Goal: Information Seeking & Learning: Learn about a topic

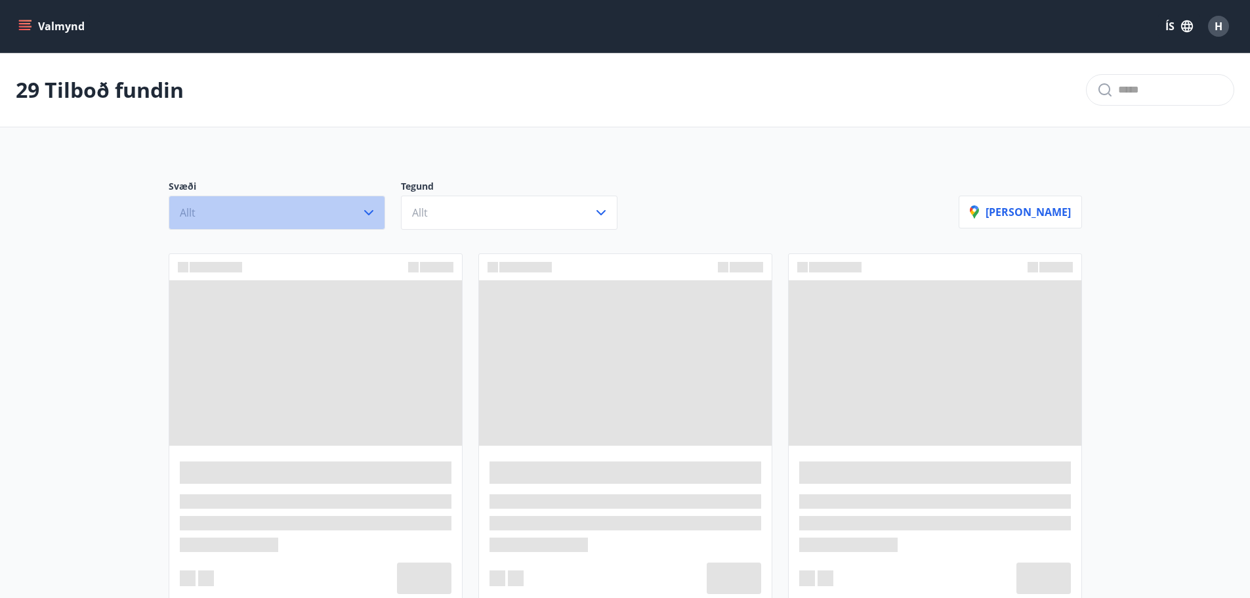
click at [359, 213] on button "Allt" at bounding box center [277, 213] width 217 height 34
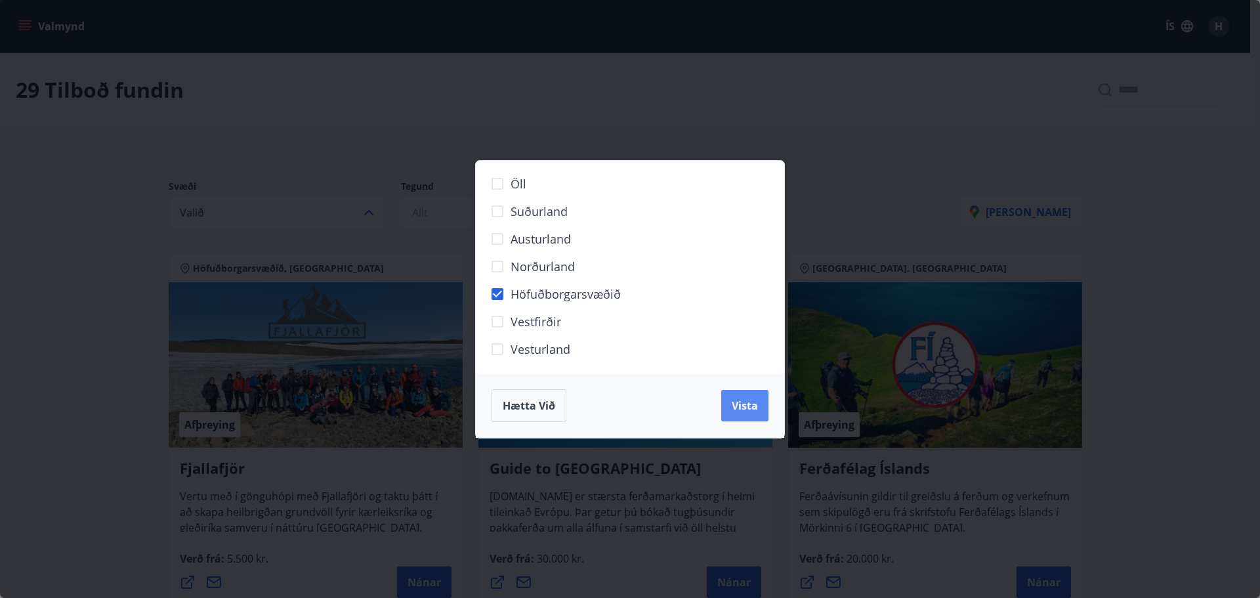
click at [751, 404] on span "Vista" at bounding box center [745, 405] width 26 height 14
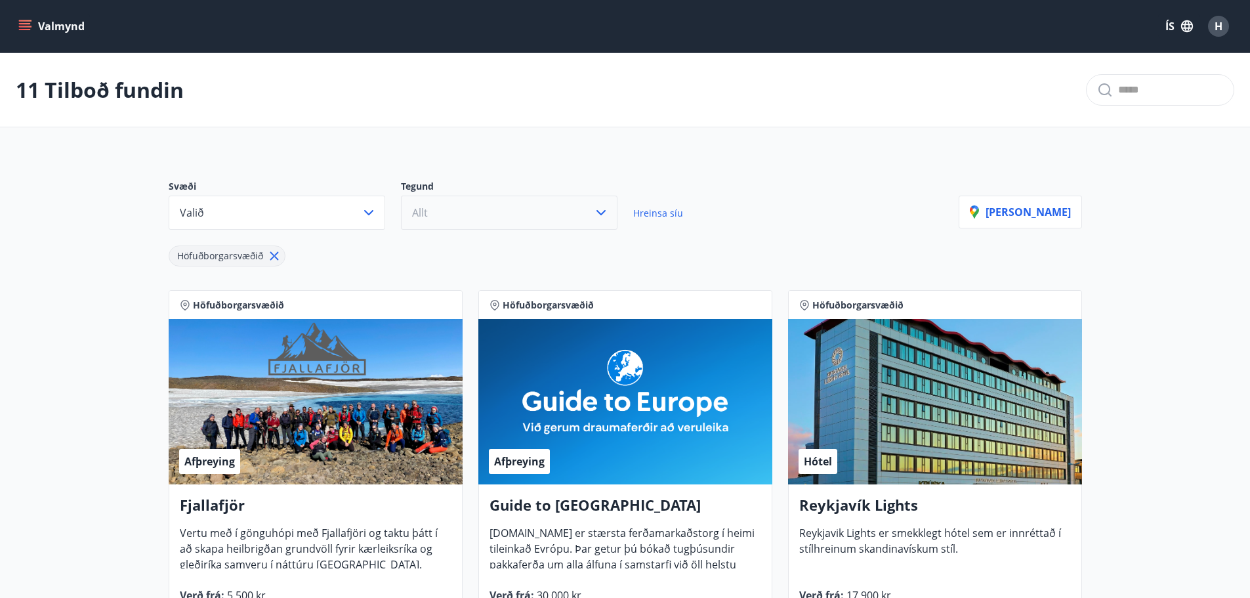
click at [445, 214] on button "Allt" at bounding box center [509, 213] width 217 height 34
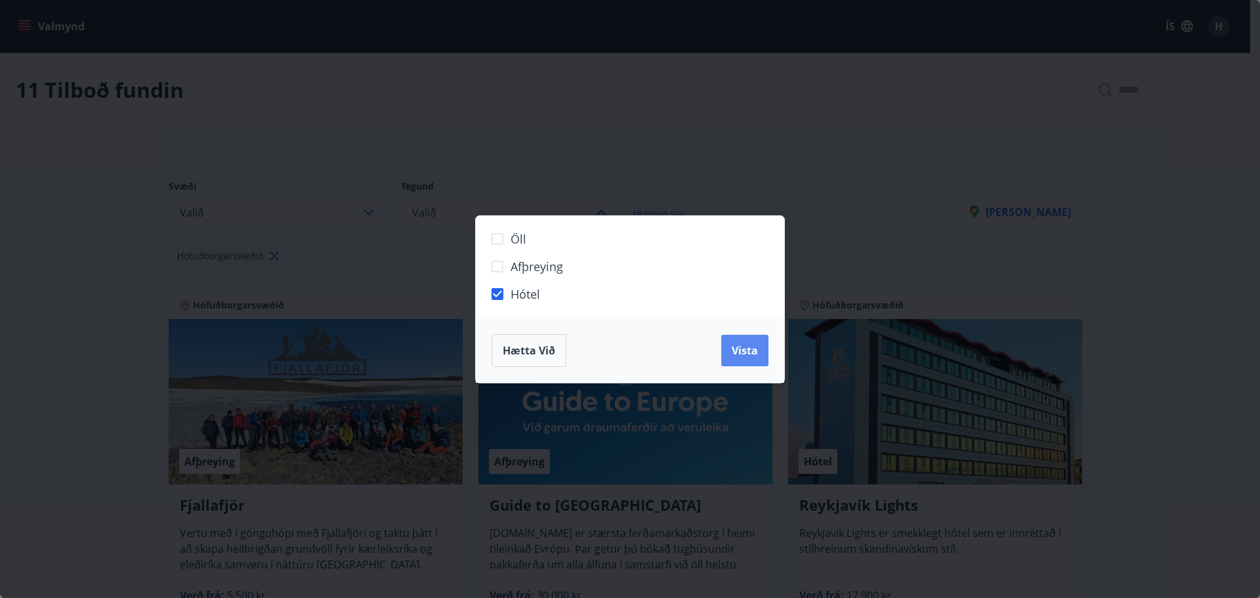
click at [747, 360] on button "Vista" at bounding box center [744, 350] width 47 height 31
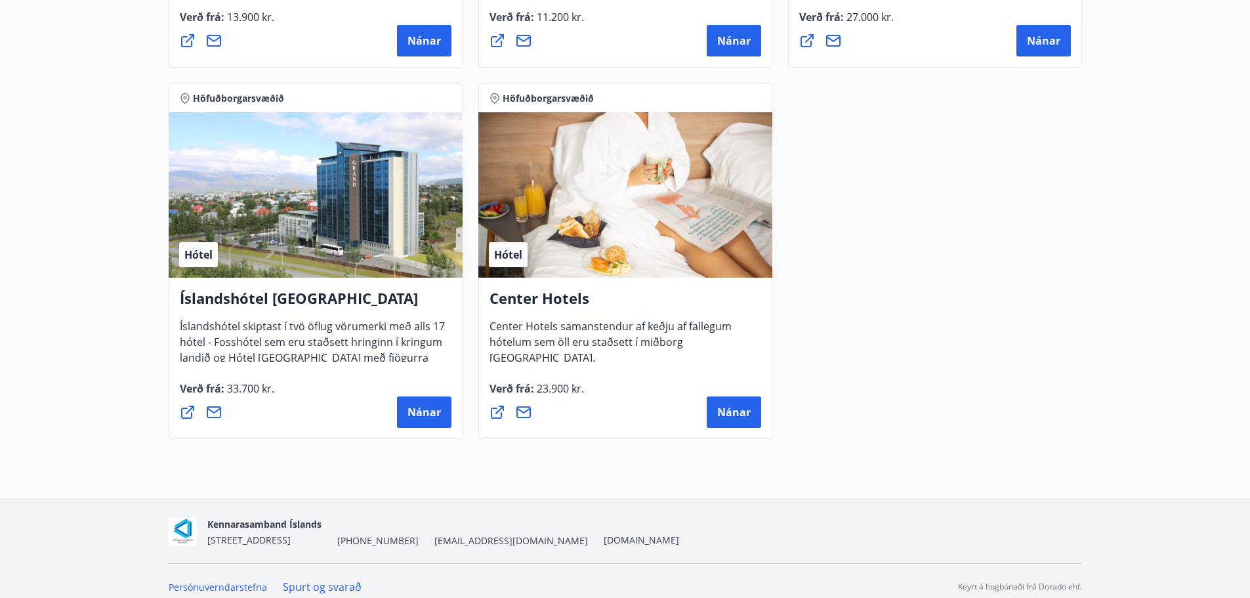
scroll to position [961, 0]
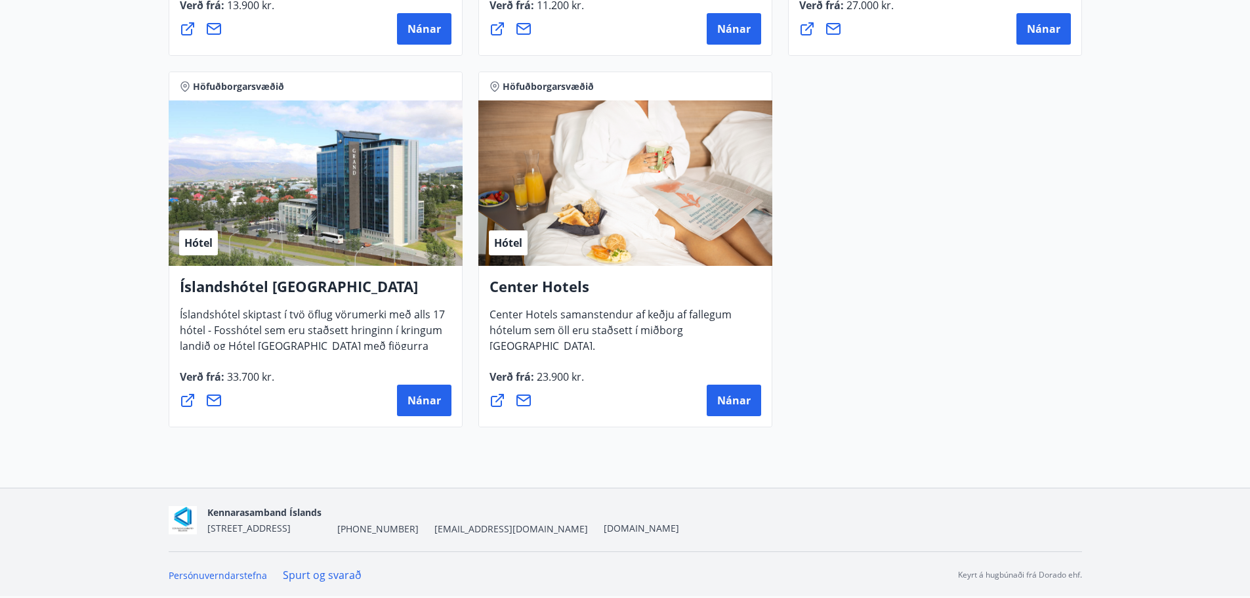
click at [304, 322] on span "Íslandshótel skiptast í tvö öflug vörumerki með alls 17 hótel - Fosshótel sem e…" at bounding box center [312, 343] width 265 height 72
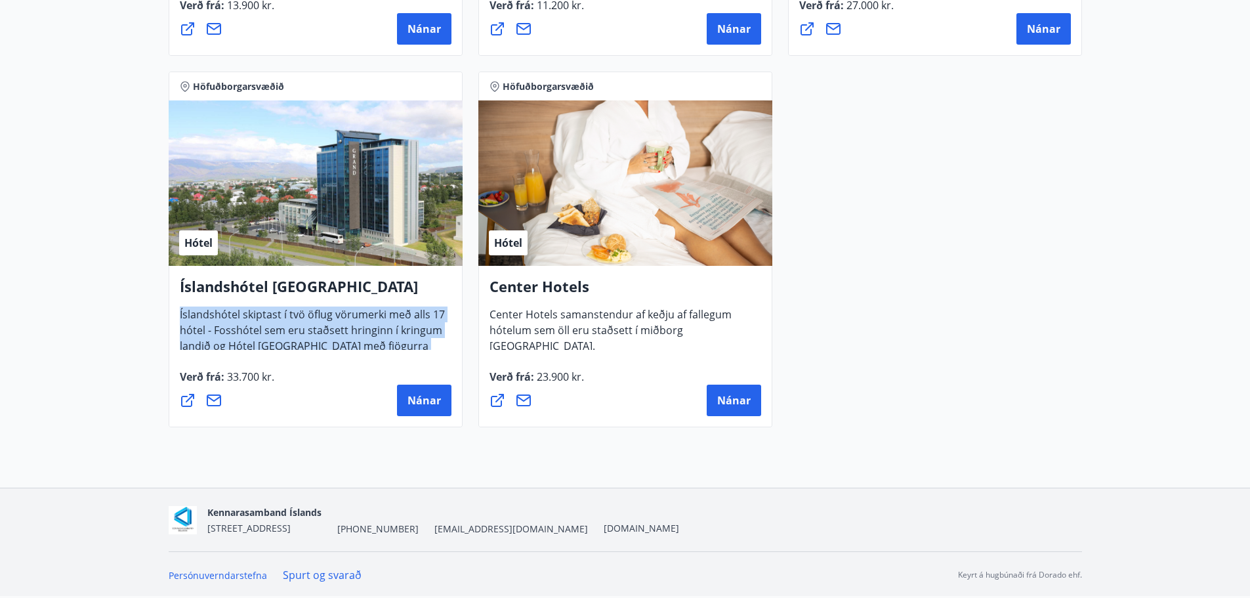
click at [304, 322] on span "Íslandshótel skiptast í tvö öflug vörumerki með alls 17 hótel - Fosshótel sem e…" at bounding box center [312, 343] width 265 height 72
click at [303, 330] on span "Íslandshótel skiptast í tvö öflug vörumerki með alls 17 hótel - Fosshótel sem e…" at bounding box center [312, 343] width 265 height 72
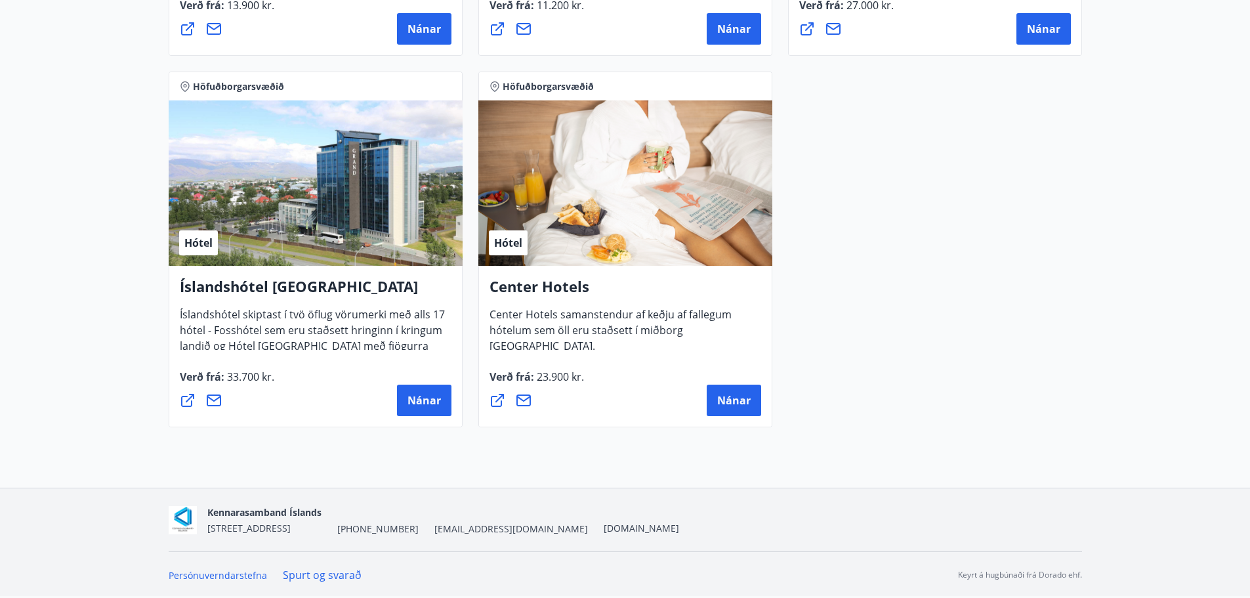
click at [303, 330] on span "Íslandshótel skiptast í tvö öflug vörumerki með alls 17 hótel - Fosshótel sem e…" at bounding box center [312, 343] width 265 height 72
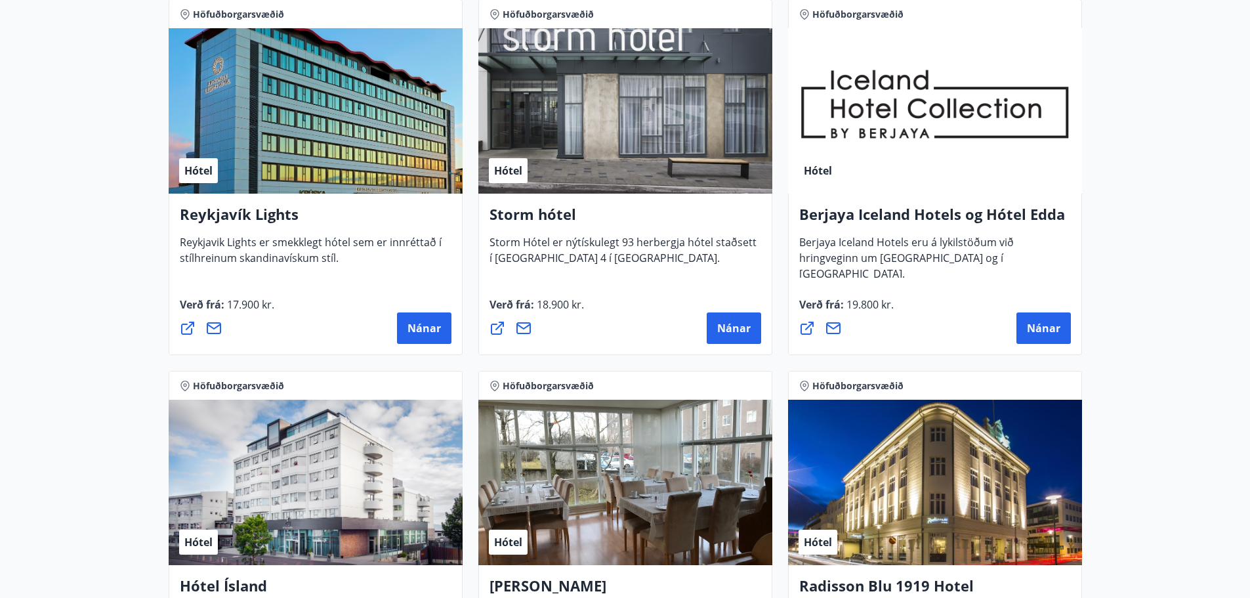
scroll to position [108, 0]
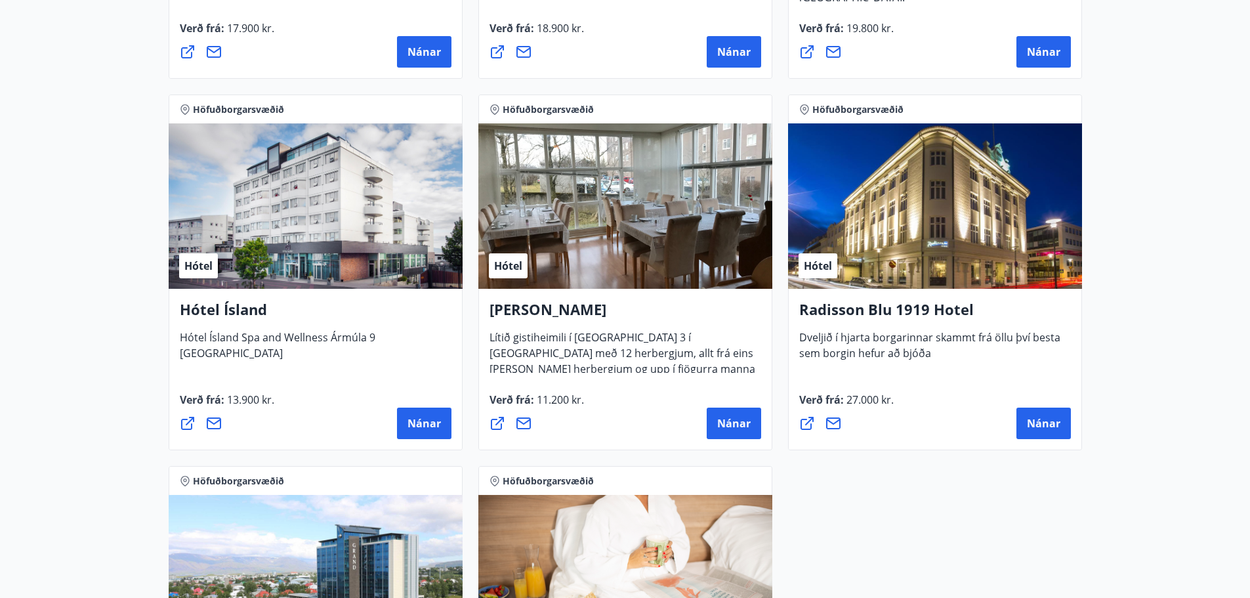
scroll to position [568, 0]
click at [634, 324] on h4 "[PERSON_NAME]" at bounding box center [626, 314] width 272 height 30
click at [632, 343] on span "Lítið gistiheimili í [GEOGRAPHIC_DATA] 3 í [GEOGRAPHIC_DATA] með 12 herbergjum,…" at bounding box center [623, 365] width 266 height 72
click at [631, 345] on div "Alba gistiheimili Lítið gistiheimili í [GEOGRAPHIC_DATA] 3 í [GEOGRAPHIC_DATA] …" at bounding box center [626, 335] width 272 height 73
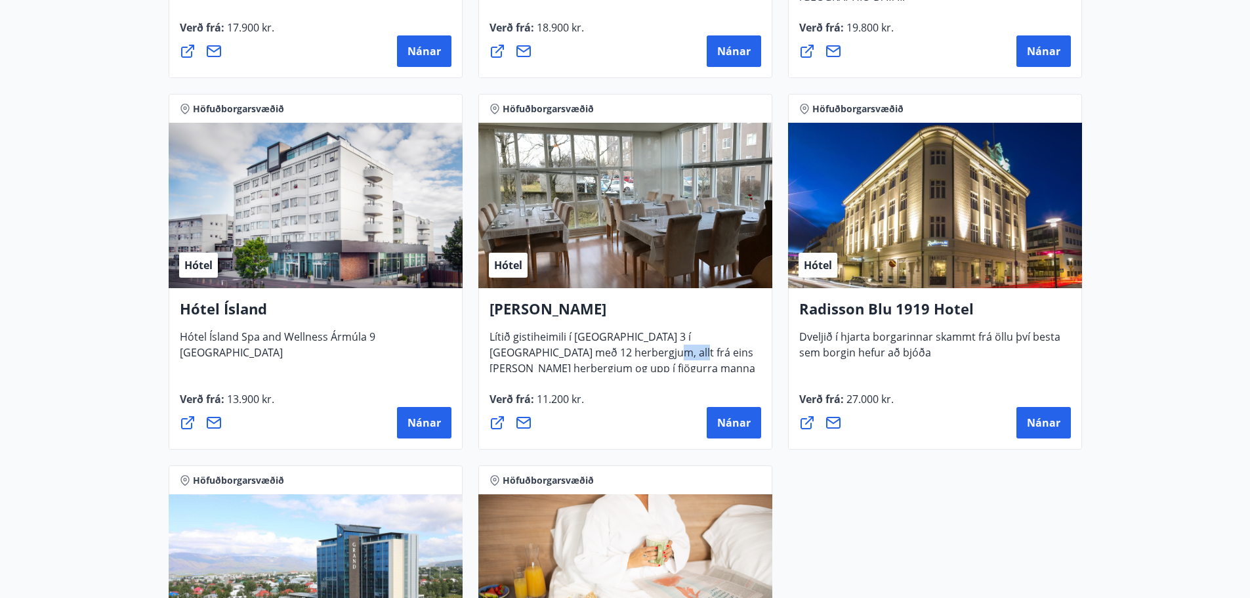
click at [631, 345] on span "Lítið gistiheimili í [GEOGRAPHIC_DATA] 3 í [GEOGRAPHIC_DATA] með 12 herbergjum,…" at bounding box center [623, 365] width 266 height 72
click at [631, 347] on span "Lítið gistiheimili í [GEOGRAPHIC_DATA] 3 í [GEOGRAPHIC_DATA] með 12 herbergjum,…" at bounding box center [623, 365] width 266 height 72
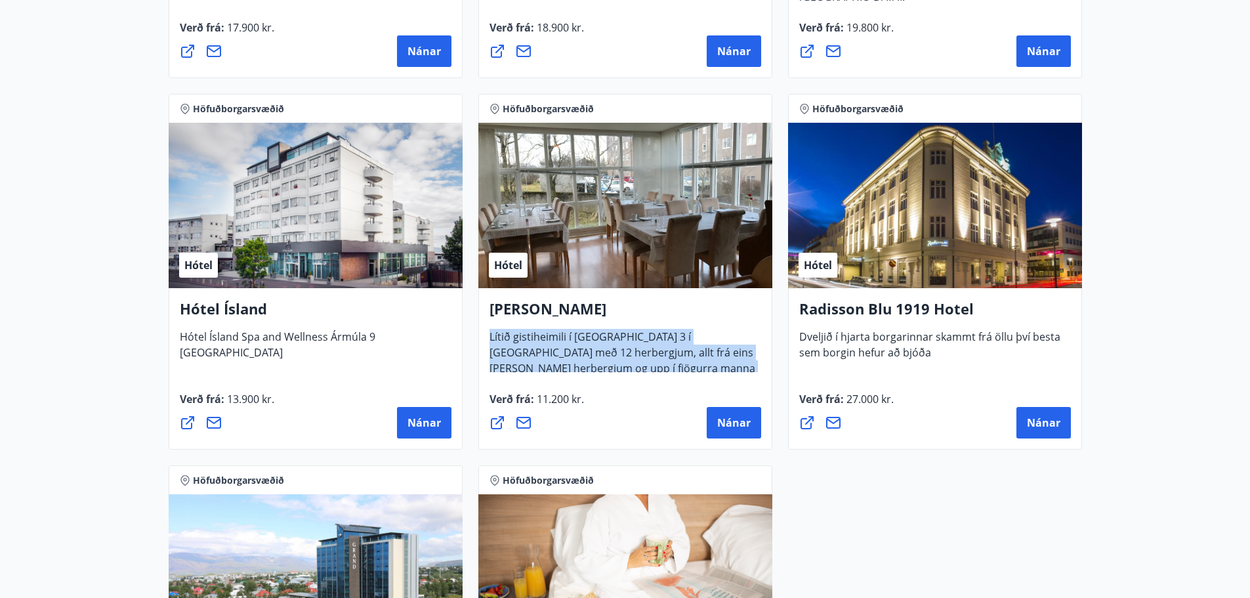
click at [631, 347] on span "Lítið gistiheimili í [GEOGRAPHIC_DATA] 3 í [GEOGRAPHIC_DATA] með 12 herbergjum,…" at bounding box center [623, 365] width 266 height 72
click at [631, 361] on span "Lítið gistiheimili í [GEOGRAPHIC_DATA] 3 í [GEOGRAPHIC_DATA] með 12 herbergjum,…" at bounding box center [623, 365] width 266 height 72
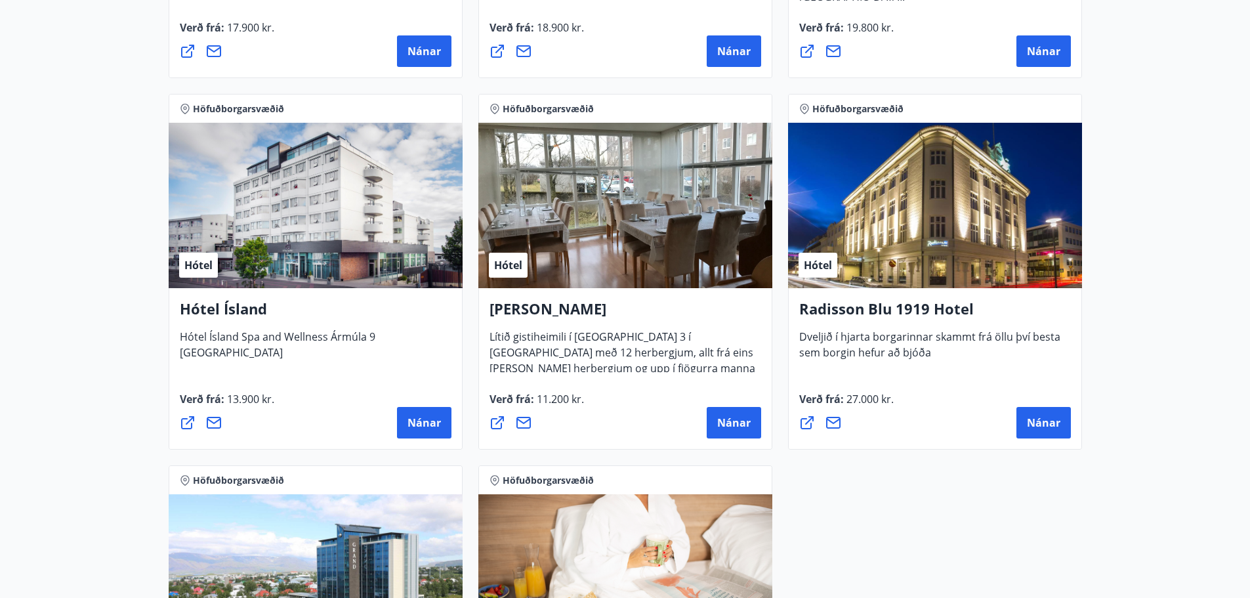
click at [623, 364] on span "Lítið gistiheimili í [GEOGRAPHIC_DATA] 3 í [GEOGRAPHIC_DATA] með 12 herbergjum,…" at bounding box center [623, 365] width 266 height 72
click at [871, 344] on span "Dveljið í hjarta borgarinnar skammt frá öllu því besta sem borgin hefur að bjóða" at bounding box center [929, 349] width 261 height 41
click at [871, 341] on span "Dveljið í hjarta borgarinnar skammt frá öllu því besta sem borgin hefur að bjóða" at bounding box center [929, 349] width 261 height 41
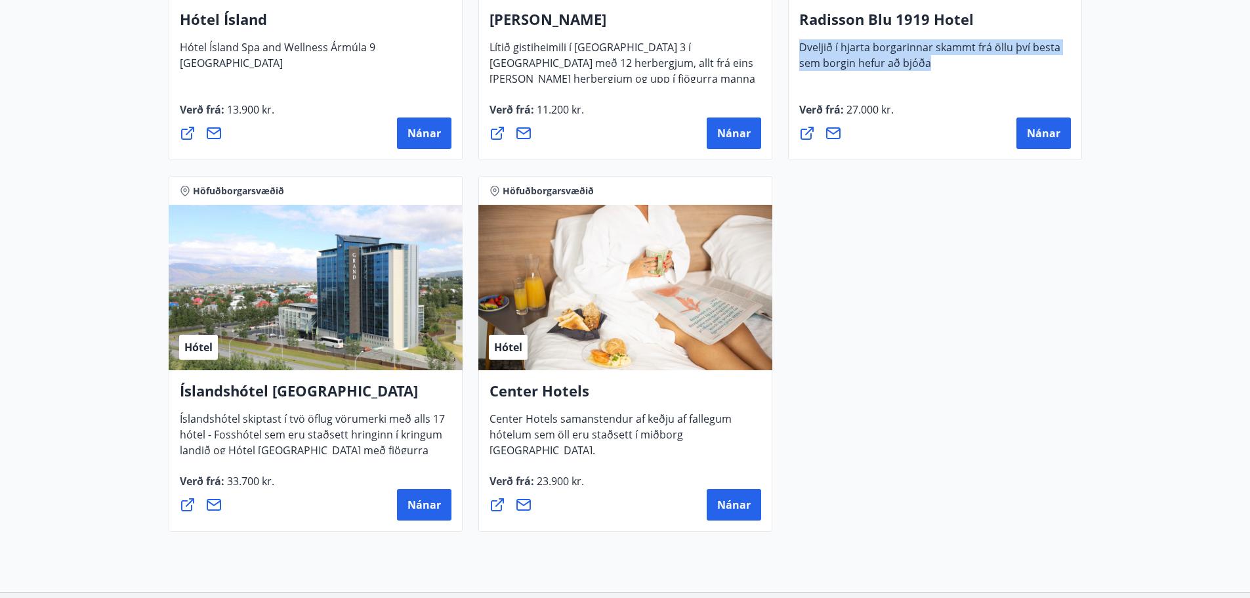
scroll to position [896, 0]
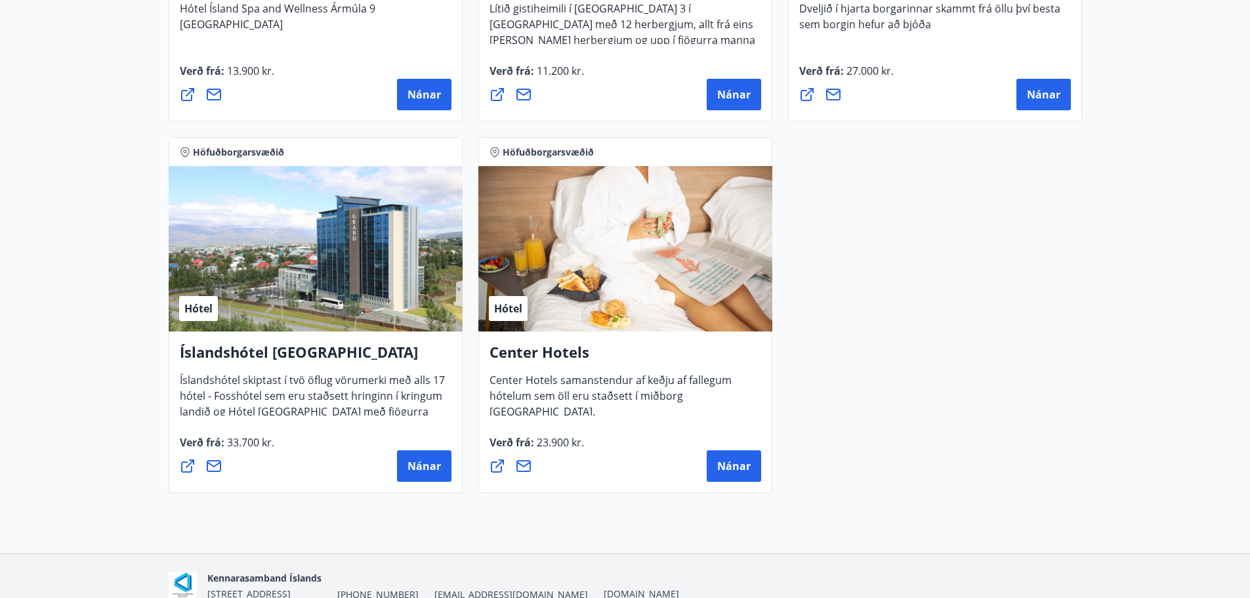
click at [524, 394] on span "Center Hotels samanstendur af keðju af fallegum hótelum sem öll eru staðsett í …" at bounding box center [611, 401] width 242 height 56
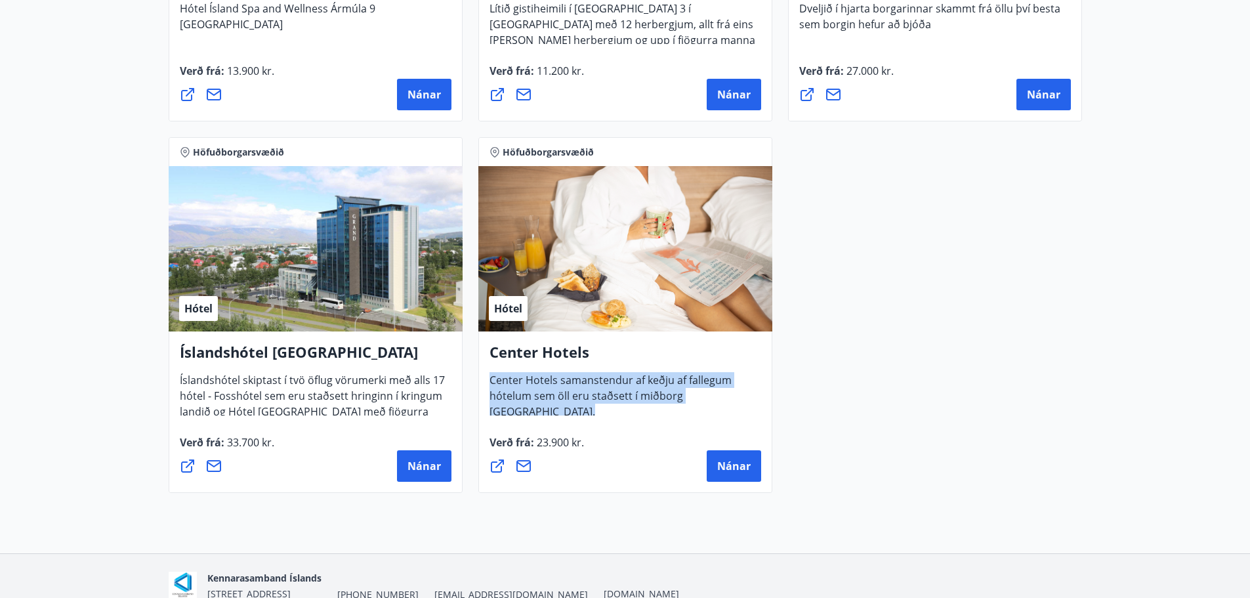
click at [524, 394] on span "Center Hotels samanstendur af keðju af fallegum hótelum sem öll eru staðsett í …" at bounding box center [611, 401] width 242 height 56
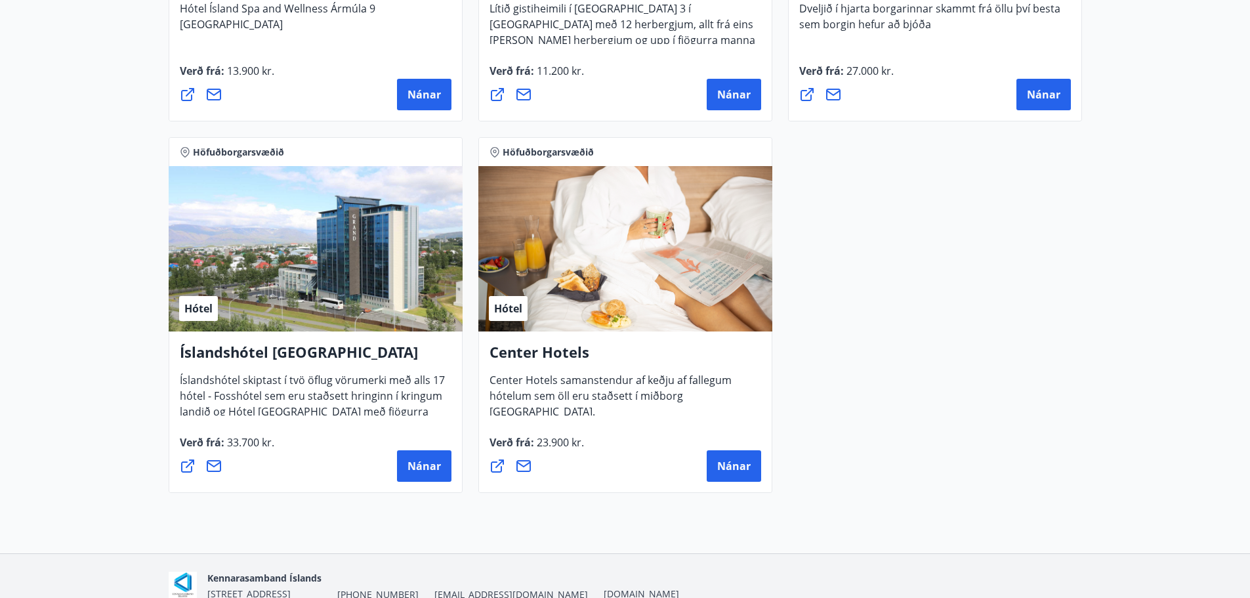
click at [524, 394] on span "Center Hotels samanstendur af keðju af fallegum hótelum sem öll eru staðsett í …" at bounding box center [611, 401] width 242 height 56
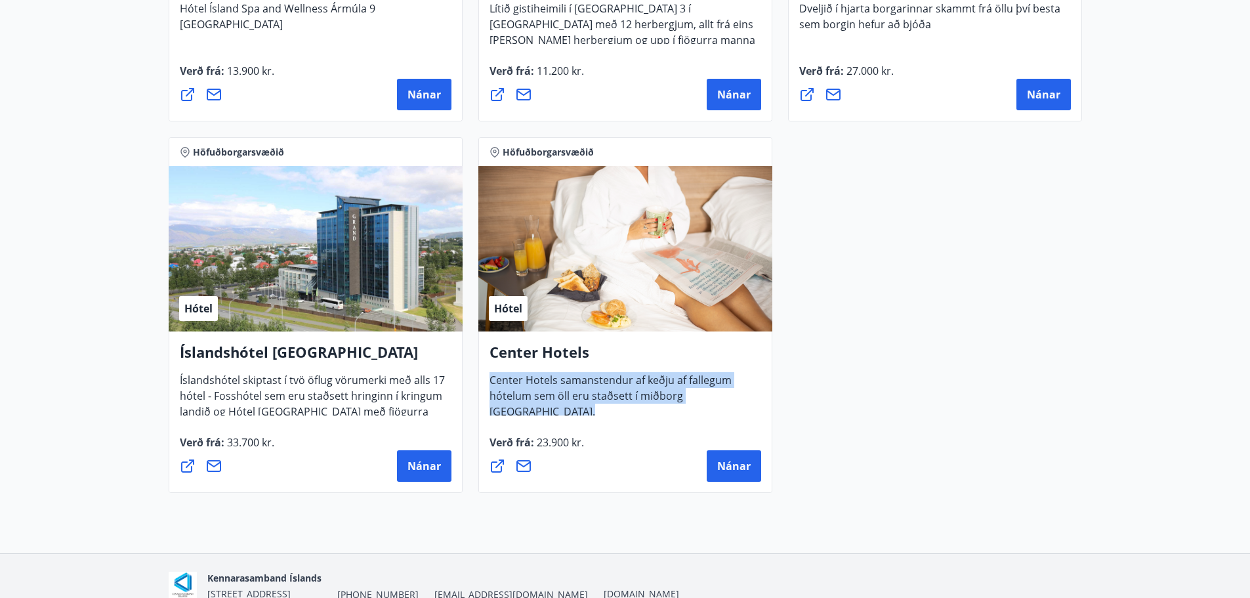
click at [524, 394] on span "Center Hotels samanstendur af keðju af fallegum hótelum sem öll eru staðsett í …" at bounding box center [611, 401] width 242 height 56
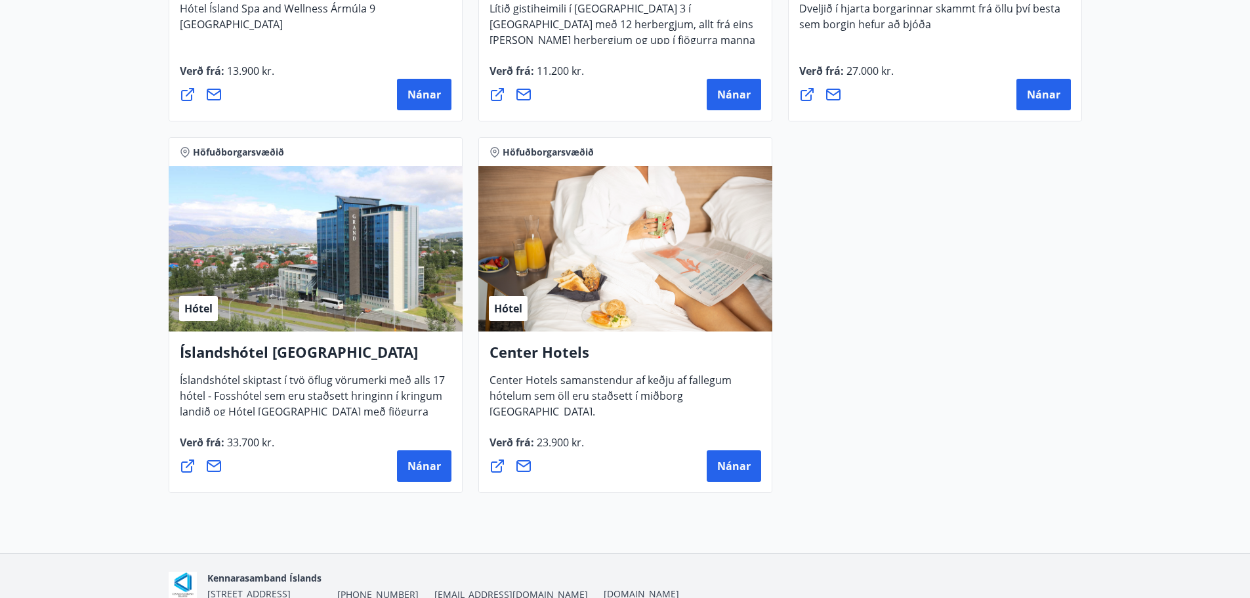
click at [526, 394] on span "Center Hotels samanstendur af keðju af fallegum hótelum sem öll eru staðsett í …" at bounding box center [611, 401] width 242 height 56
click at [511, 308] on span "Hótel" at bounding box center [508, 308] width 28 height 14
click at [545, 154] on span "Höfuðborgarsvæðið" at bounding box center [548, 152] width 91 height 13
click at [562, 360] on h4 "Center Hotels" at bounding box center [626, 357] width 272 height 30
click at [561, 390] on span "Center Hotels samanstendur af keðju af fallegum hótelum sem öll eru staðsett í …" at bounding box center [611, 401] width 242 height 56
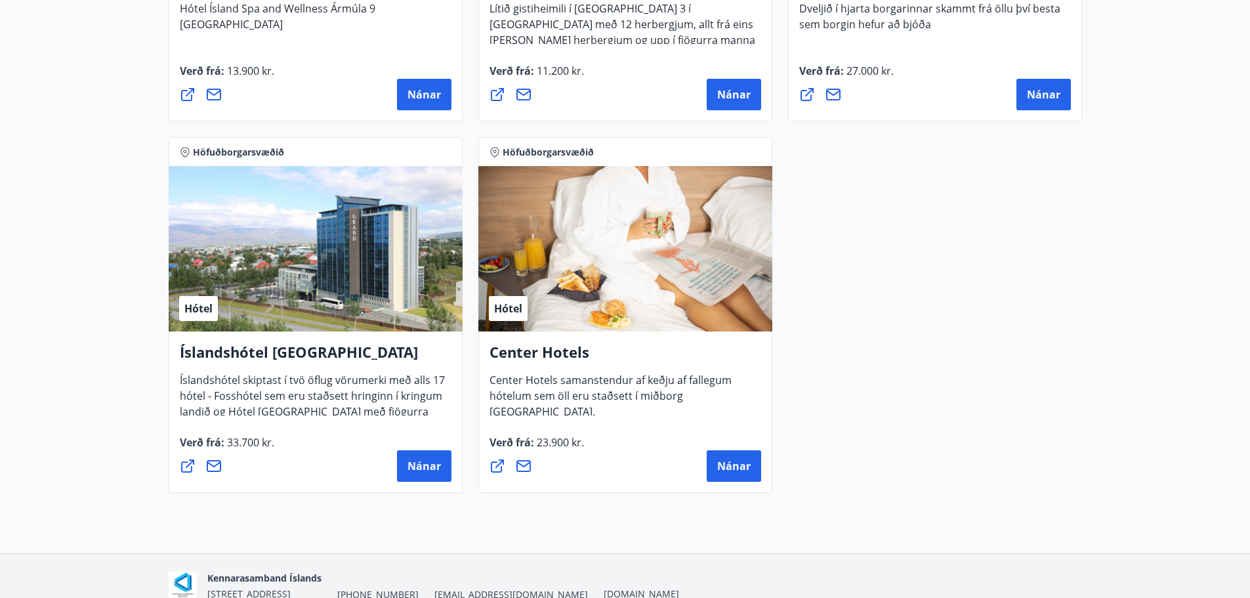
drag, startPoint x: 547, startPoint y: 453, endPoint x: 549, endPoint y: 444, distance: 9.4
click at [547, 449] on span "Verð frá : 23.900 kr." at bounding box center [537, 447] width 94 height 25
click at [549, 444] on span "23.900 kr." at bounding box center [559, 442] width 50 height 14
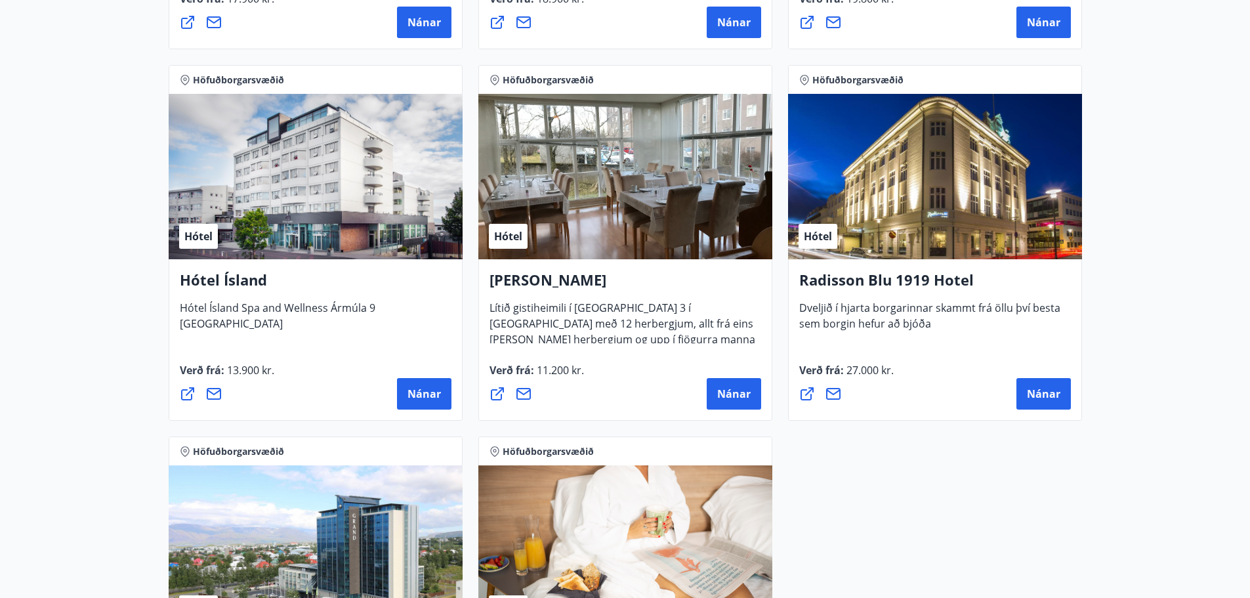
scroll to position [568, 0]
